Goal: Find specific page/section: Find specific page/section

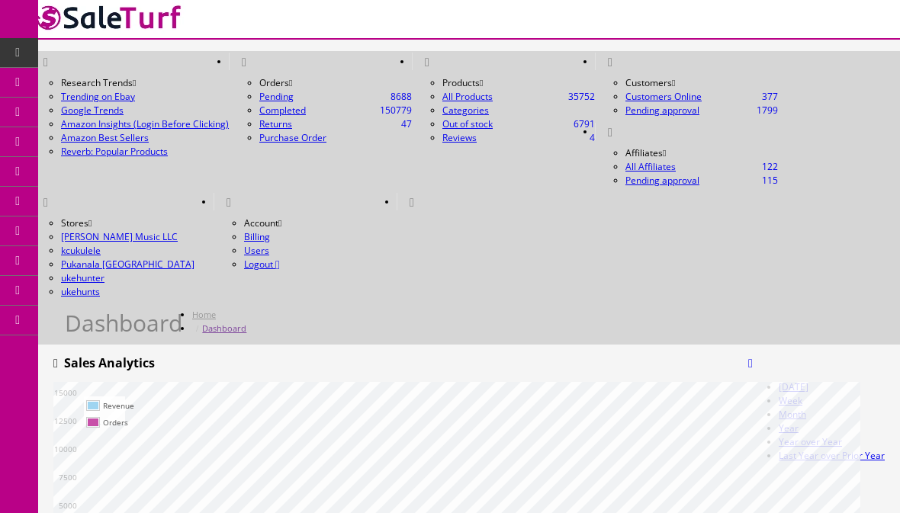
click at [753, 358] on link at bounding box center [750, 364] width 5 height 13
click at [815, 435] on link "Year over Year" at bounding box center [810, 441] width 63 height 13
click at [128, 80] on span "Products" at bounding box center [109, 81] width 37 height 13
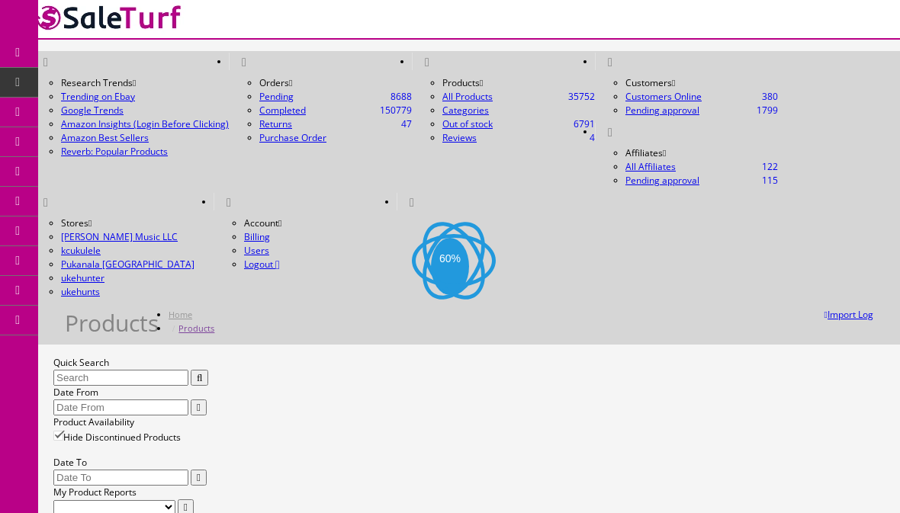
click at [109, 356] on label "Quick Search" at bounding box center [81, 362] width 56 height 13
click at [136, 370] on input "Quick Search" at bounding box center [120, 378] width 135 height 16
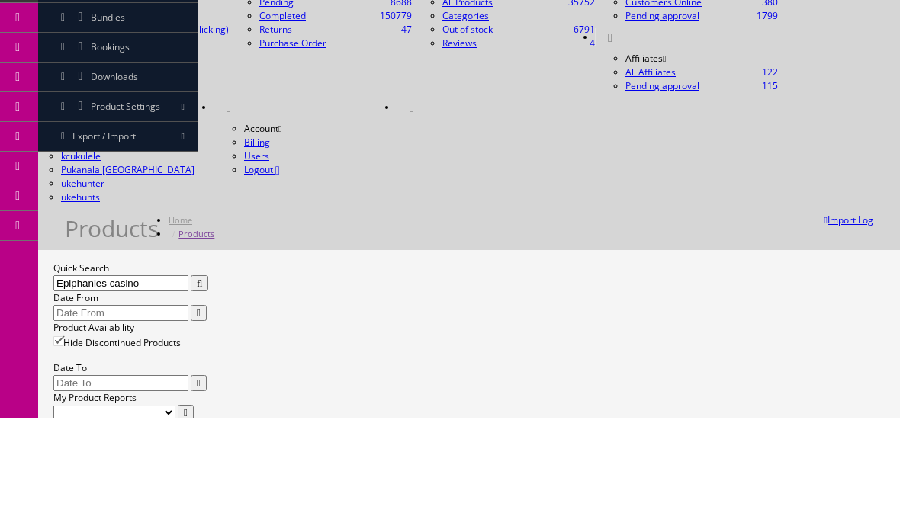
click at [202, 373] on icon "button" at bounding box center [199, 378] width 5 height 10
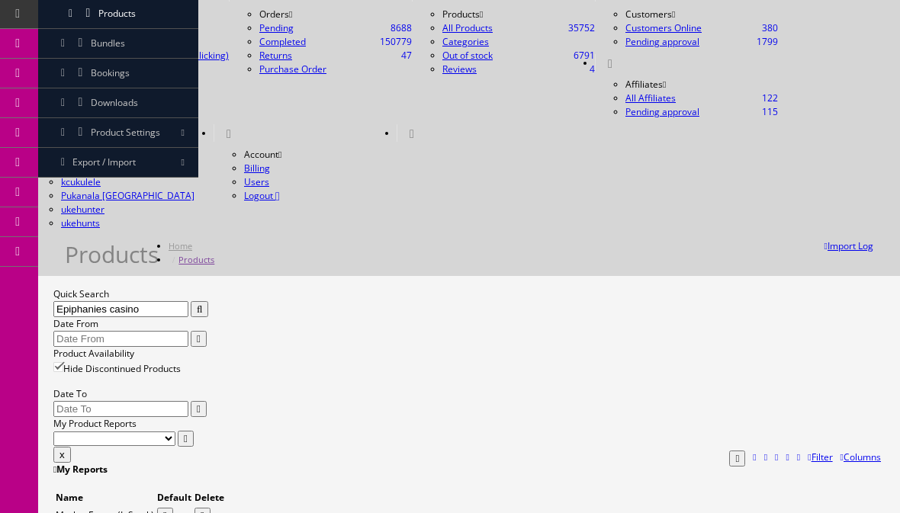
click at [130, 301] on input "Epiphanies casino" at bounding box center [120, 309] width 135 height 16
type input "Epiphone casino"
click at [202, 304] on icon "button" at bounding box center [199, 309] width 5 height 10
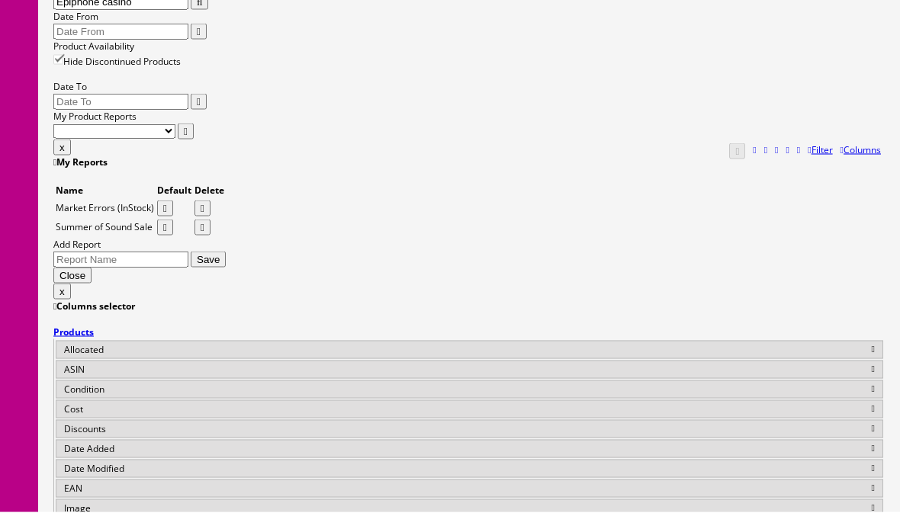
scroll to position [375, 0]
